Goal: Task Accomplishment & Management: Use online tool/utility

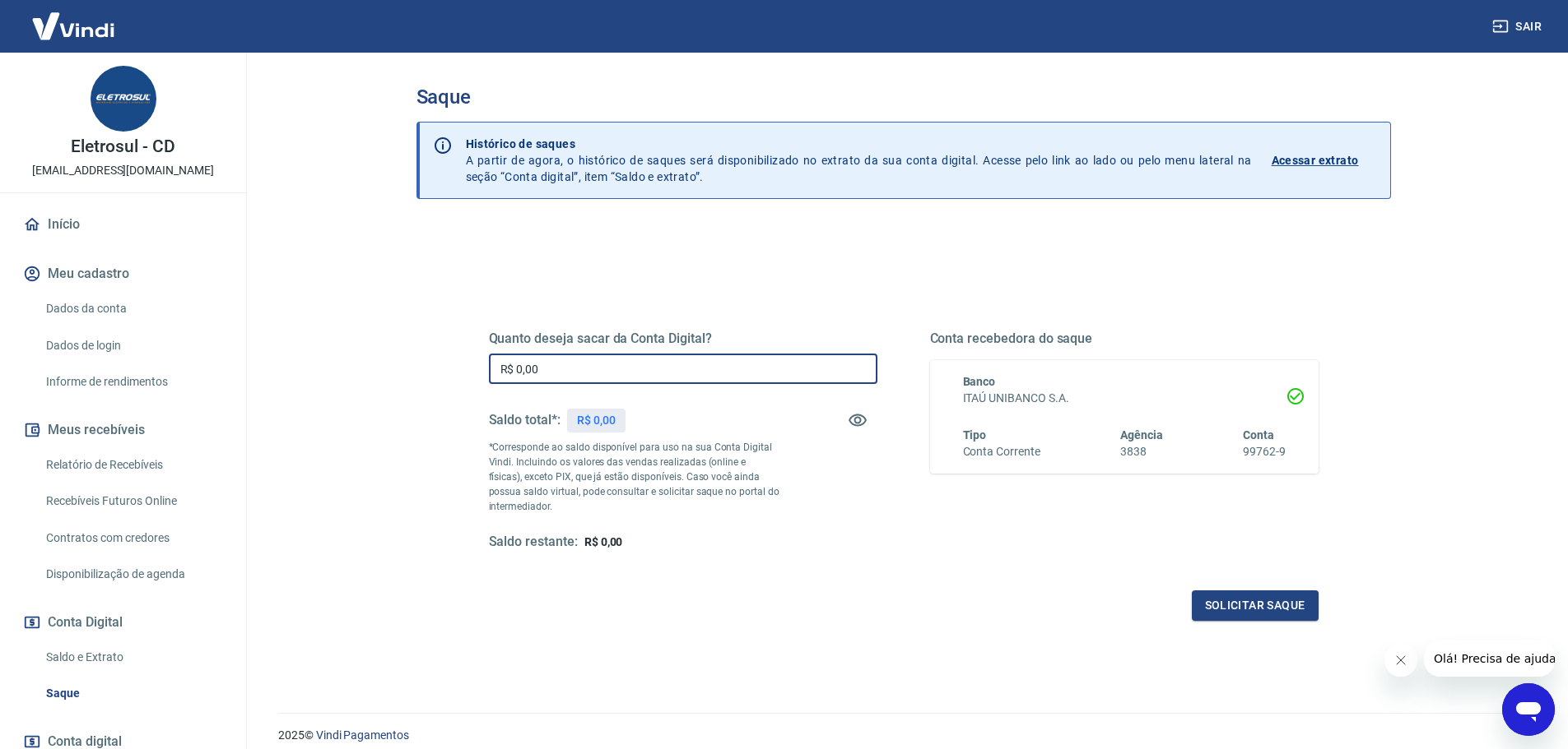
click at [608, 379] on input "R$ 0,00" at bounding box center [683, 369] width 389 height 31
click at [610, 379] on input "R$ 0,00" at bounding box center [683, 369] width 389 height 31
drag, startPoint x: 616, startPoint y: 376, endPoint x: 337, endPoint y: 405, distance: 280.5
click at [353, 398] on main "Saque Histórico de saques A partir de agora, o histórico de saques será disponi…" at bounding box center [903, 400] width 1329 height 696
type input "R$ 1.180,40"
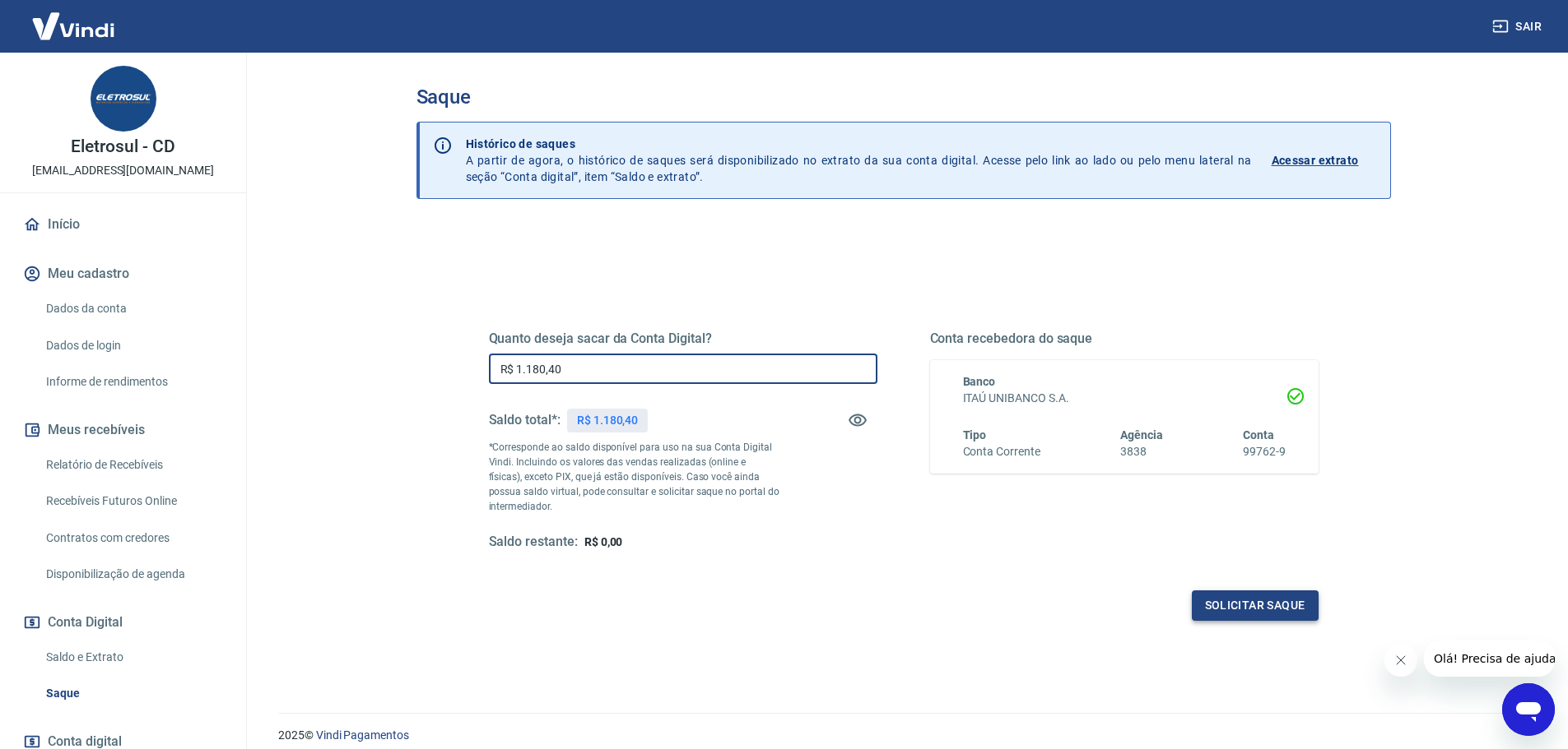
click at [1255, 596] on button "Solicitar saque" at bounding box center [1255, 606] width 126 height 31
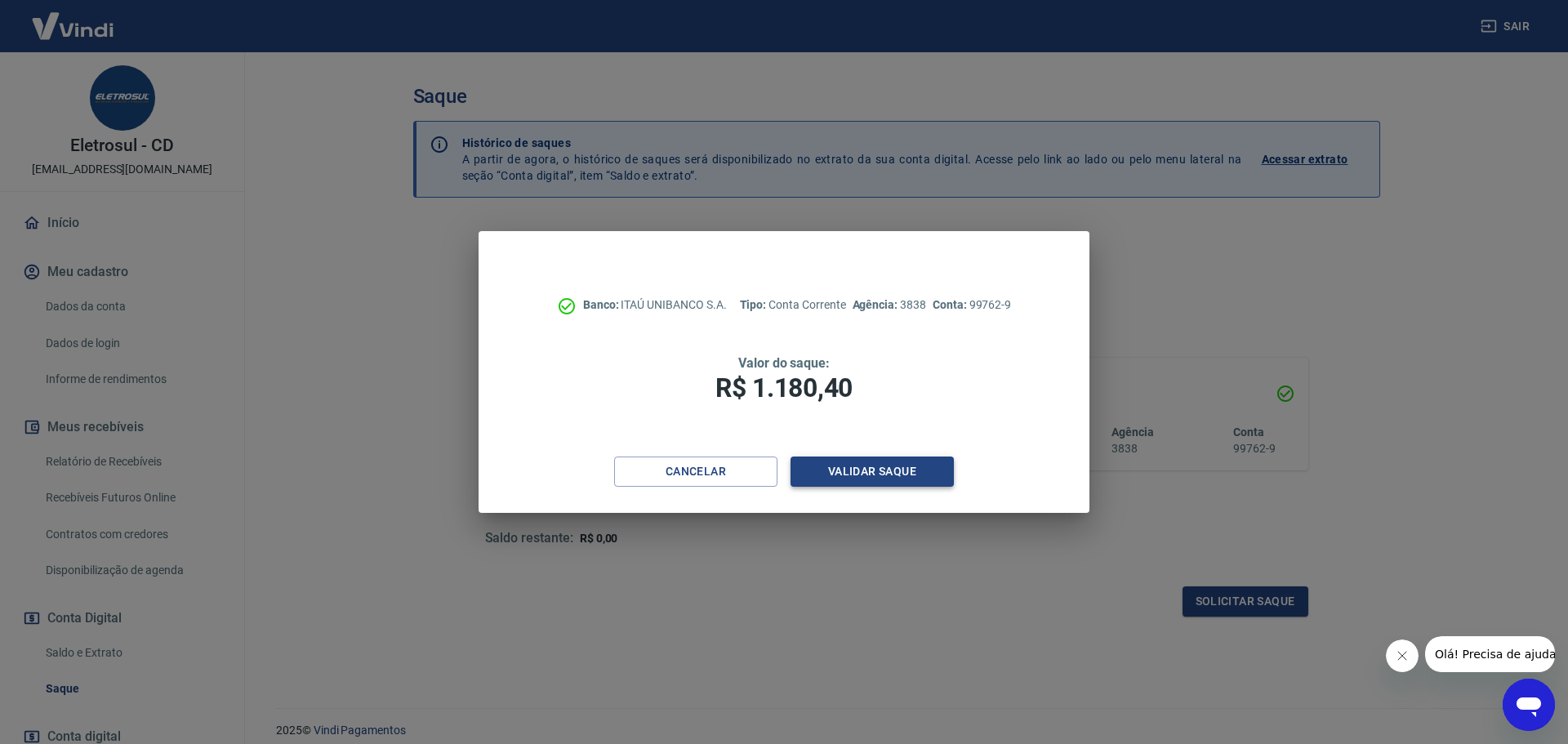
click at [912, 476] on button "Validar saque" at bounding box center [872, 472] width 163 height 31
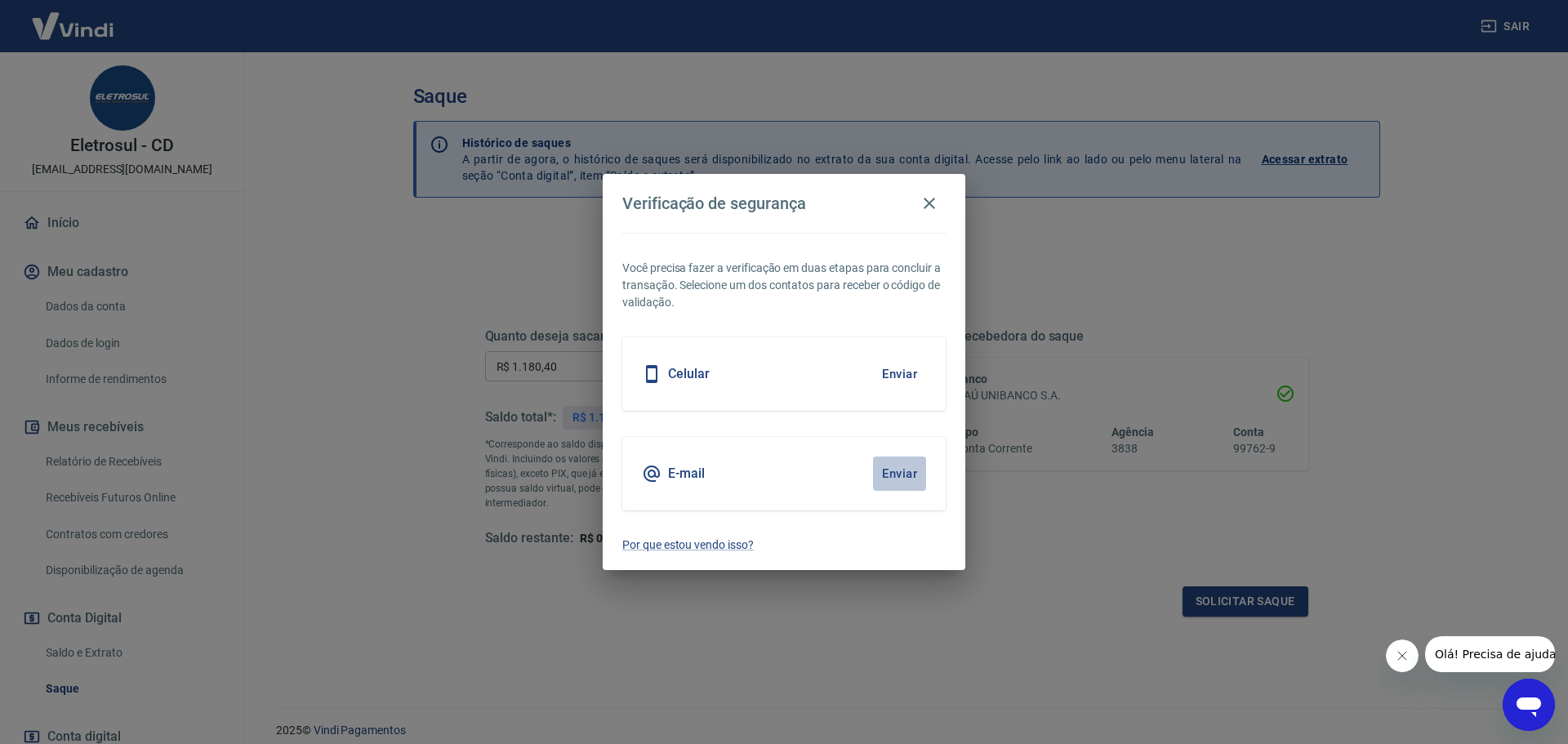
click at [876, 473] on button "Enviar" at bounding box center [899, 473] width 53 height 34
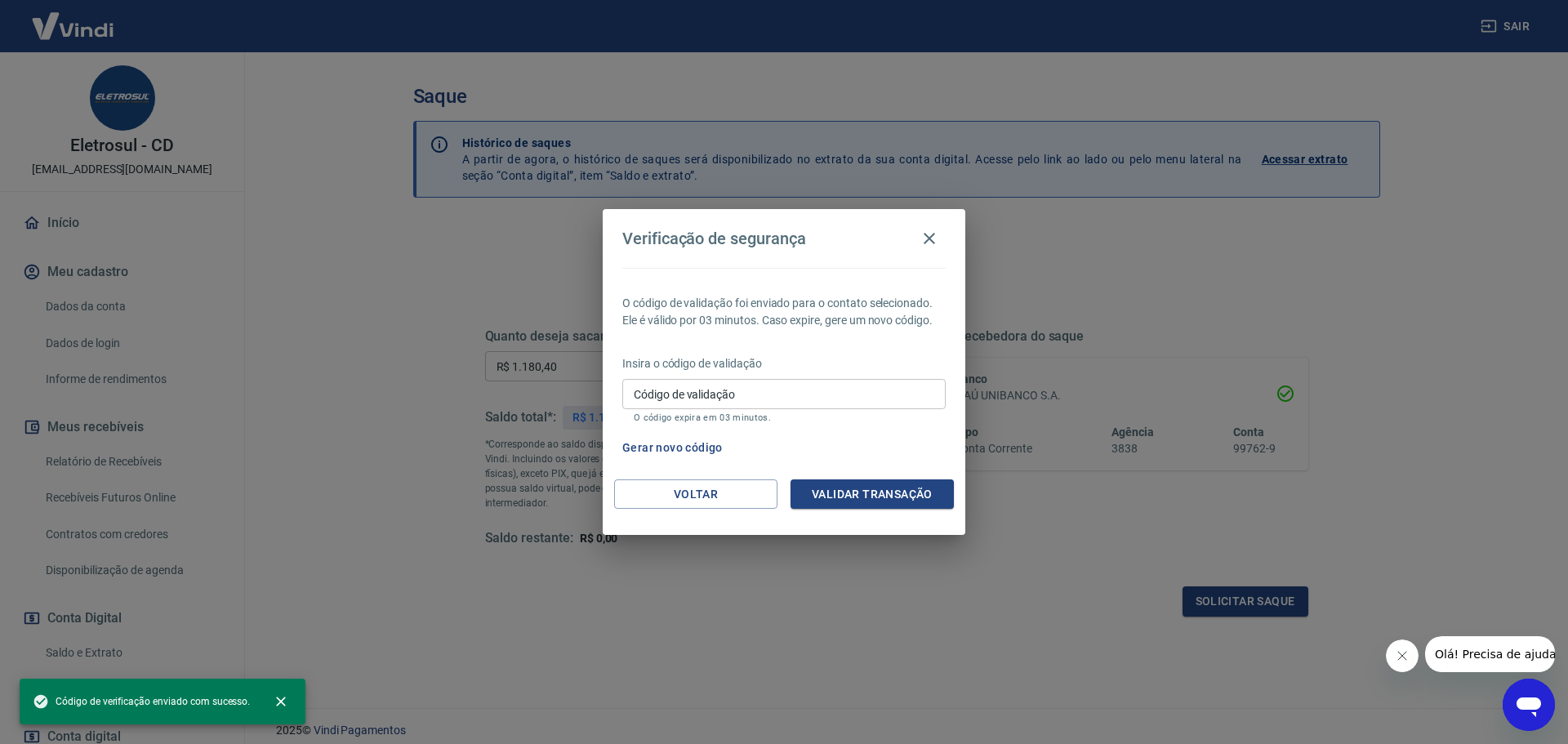
click at [769, 412] on div "Código de validação Código de validação O código expira em 03 minutos." at bounding box center [784, 400] width 324 height 44
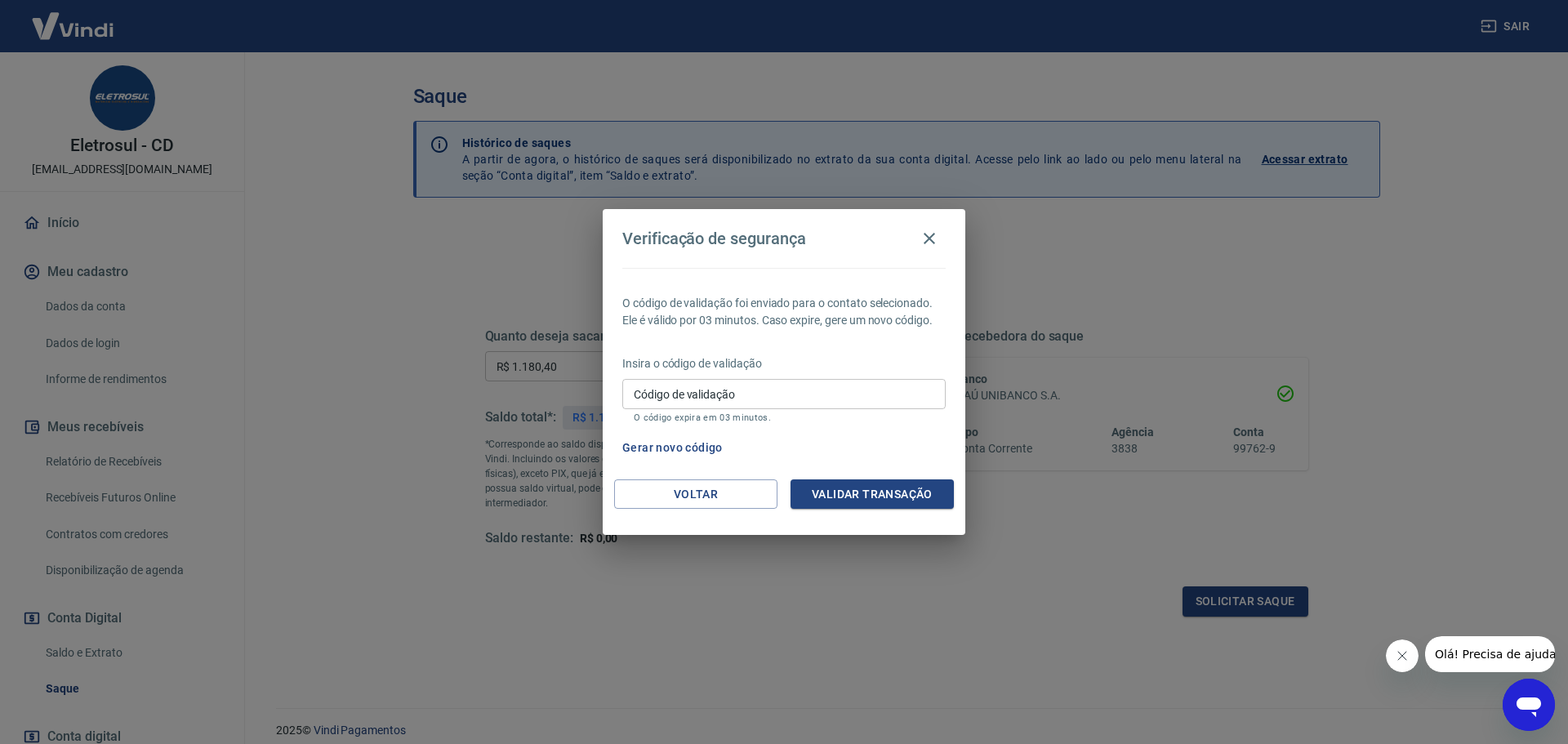
click at [782, 394] on input "Código de validação" at bounding box center [784, 394] width 324 height 31
click at [646, 464] on div "O código de validação foi enviado para o contato selecionado. Ele é válido por …" at bounding box center [784, 373] width 362 height 212
click at [802, 393] on input "Código de validação" at bounding box center [784, 394] width 324 height 31
type input "643495"
click at [889, 485] on button "Validar transação" at bounding box center [872, 495] width 163 height 31
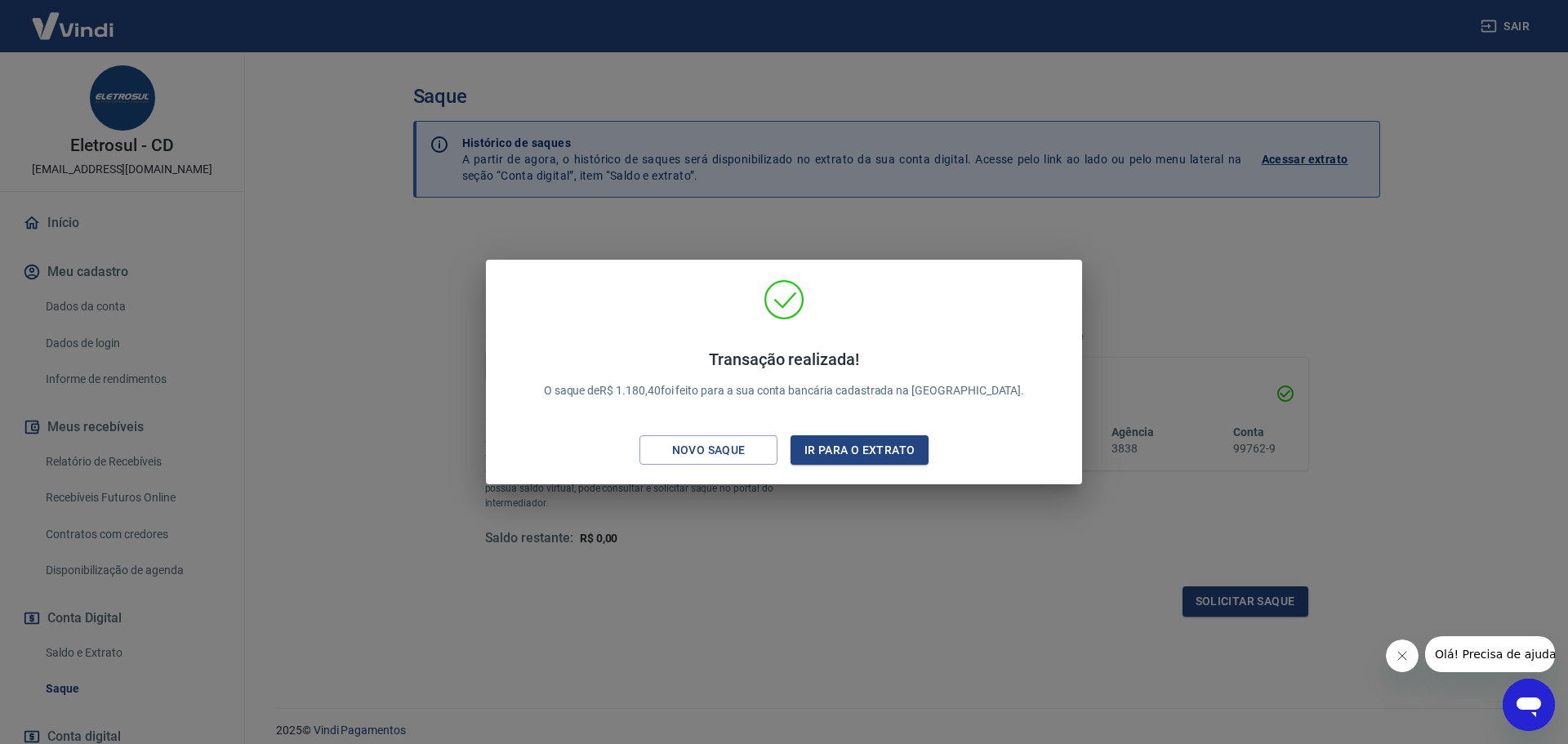
click at [839, 539] on div "Transação realizada! O saque de R$ 1.180,40 foi feito para a sua conta bancária…" at bounding box center [784, 372] width 1568 height 744
